Goal: Task Accomplishment & Management: Manage account settings

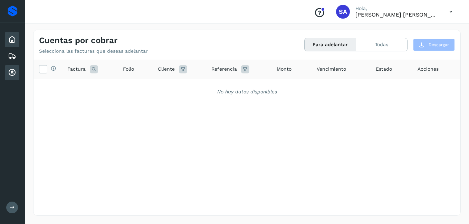
click at [12, 42] on icon at bounding box center [12, 40] width 8 height 8
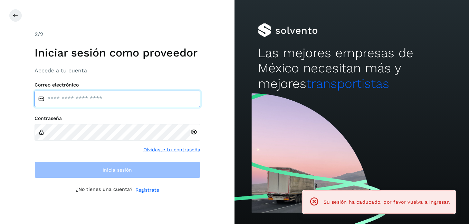
type input "**********"
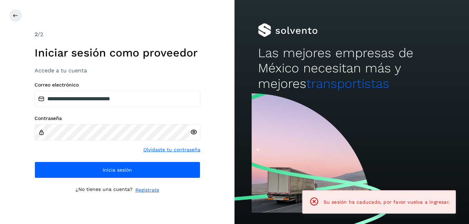
click at [13, 71] on div "**********" at bounding box center [117, 112] width 234 height 224
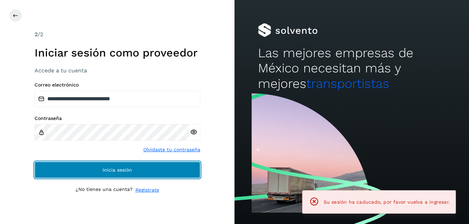
click at [108, 170] on span "Inicia sesión" at bounding box center [116, 170] width 29 height 5
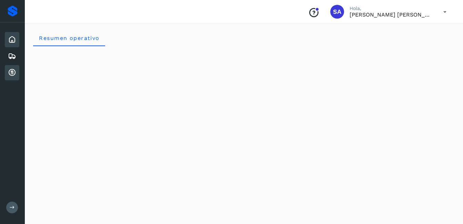
click at [11, 72] on icon at bounding box center [12, 73] width 8 height 8
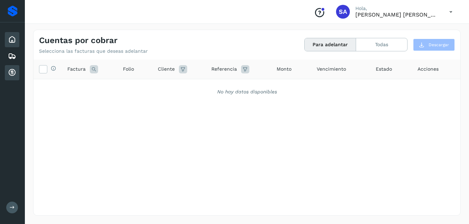
click at [15, 41] on icon at bounding box center [12, 40] width 8 height 8
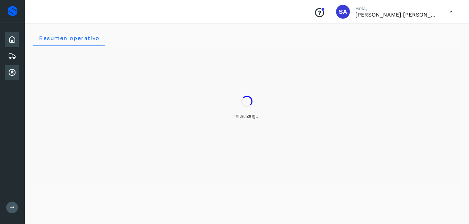
click at [14, 73] on icon at bounding box center [12, 73] width 8 height 8
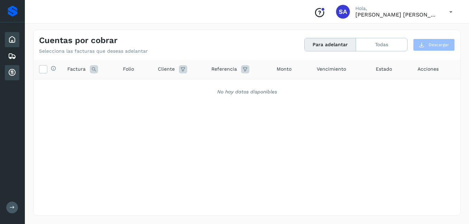
click at [14, 36] on icon at bounding box center [12, 40] width 8 height 8
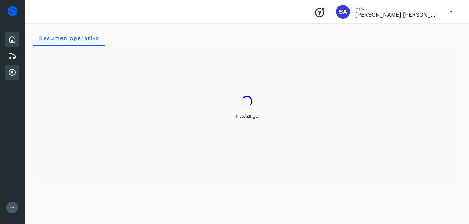
click at [13, 74] on icon at bounding box center [12, 73] width 8 height 8
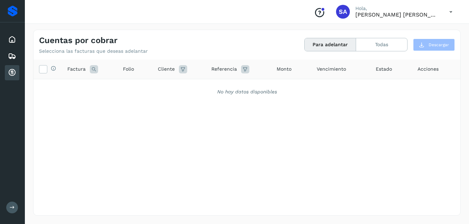
click at [8, 72] on icon at bounding box center [12, 73] width 8 height 8
drag, startPoint x: 8, startPoint y: 72, endPoint x: 13, endPoint y: 39, distance: 33.6
click at [13, 39] on div "Inicio Embarques Cuentas por cobrar" at bounding box center [12, 56] width 25 height 68
click at [13, 39] on icon at bounding box center [12, 40] width 8 height 8
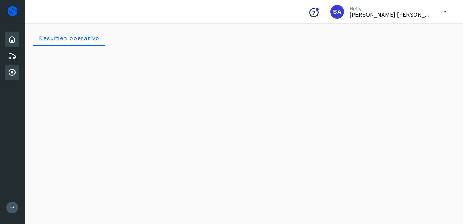
click at [15, 71] on icon at bounding box center [12, 73] width 8 height 8
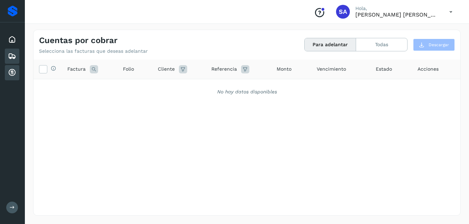
click at [9, 55] on icon at bounding box center [12, 56] width 8 height 8
click at [11, 71] on icon at bounding box center [12, 73] width 8 height 8
click at [11, 73] on icon at bounding box center [12, 73] width 8 height 8
click at [14, 36] on icon at bounding box center [12, 40] width 8 height 8
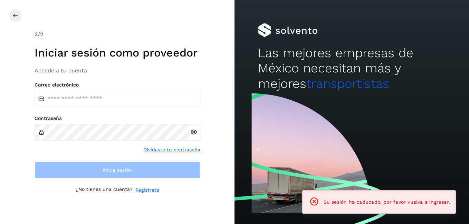
click at [10, 70] on div "2 /2 Iniciar sesión como proveedor Accede a tu cuenta Correo electrónico Contra…" at bounding box center [117, 112] width 234 height 224
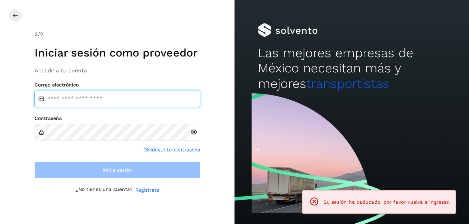
type input "**********"
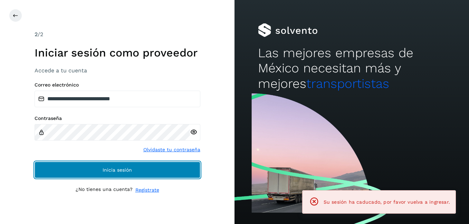
click at [92, 173] on button "Inicia sesión" at bounding box center [118, 170] width 166 height 17
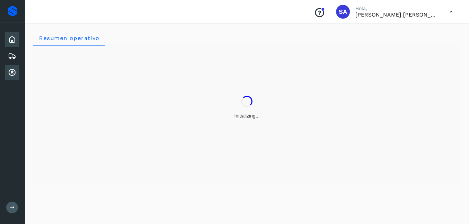
click at [12, 72] on icon at bounding box center [12, 73] width 8 height 8
